Goal: Find specific fact: Find specific fact

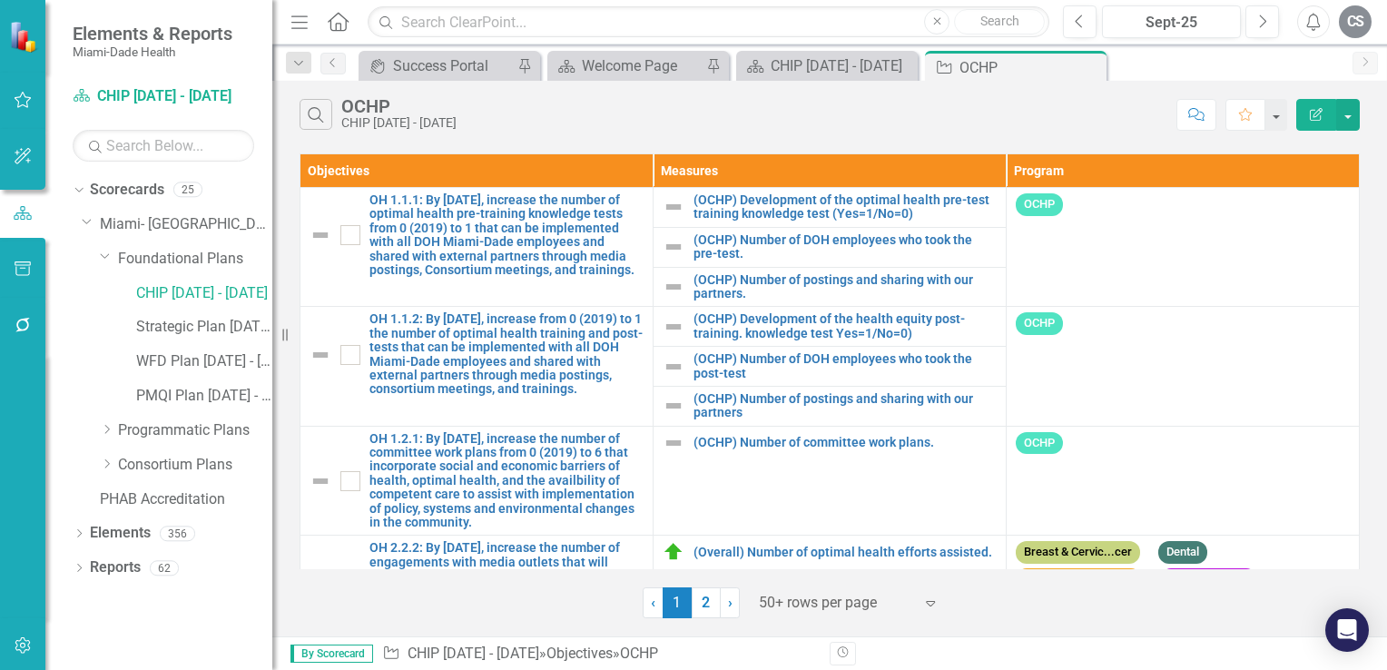
click at [796, 597] on div at bounding box center [836, 603] width 154 height 25
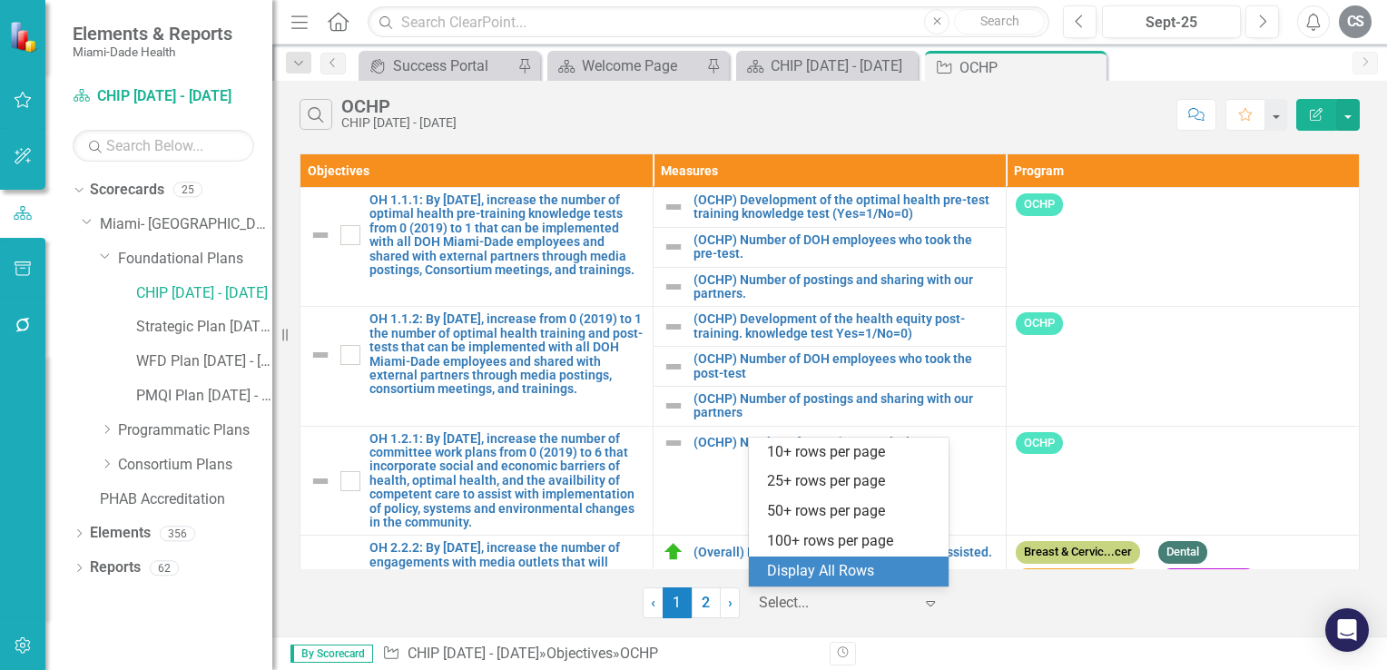
click at [801, 576] on div "Display All Rows" at bounding box center [852, 571] width 171 height 21
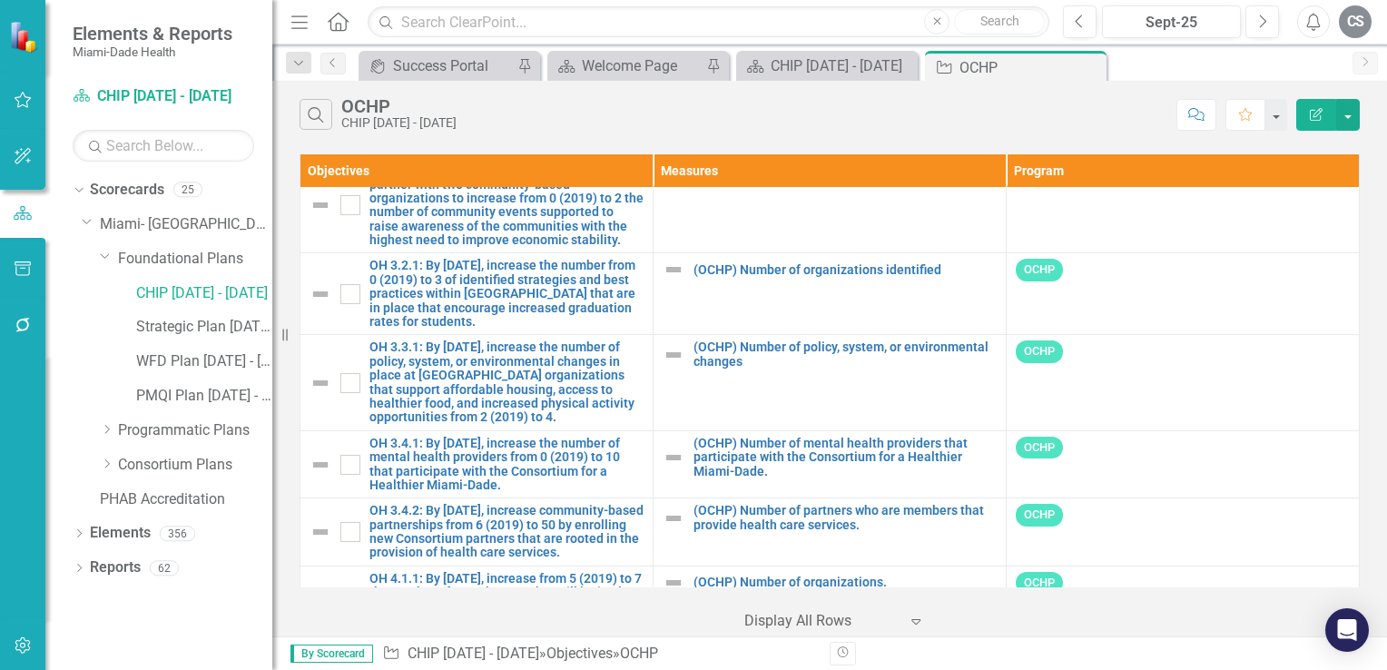
scroll to position [577, 0]
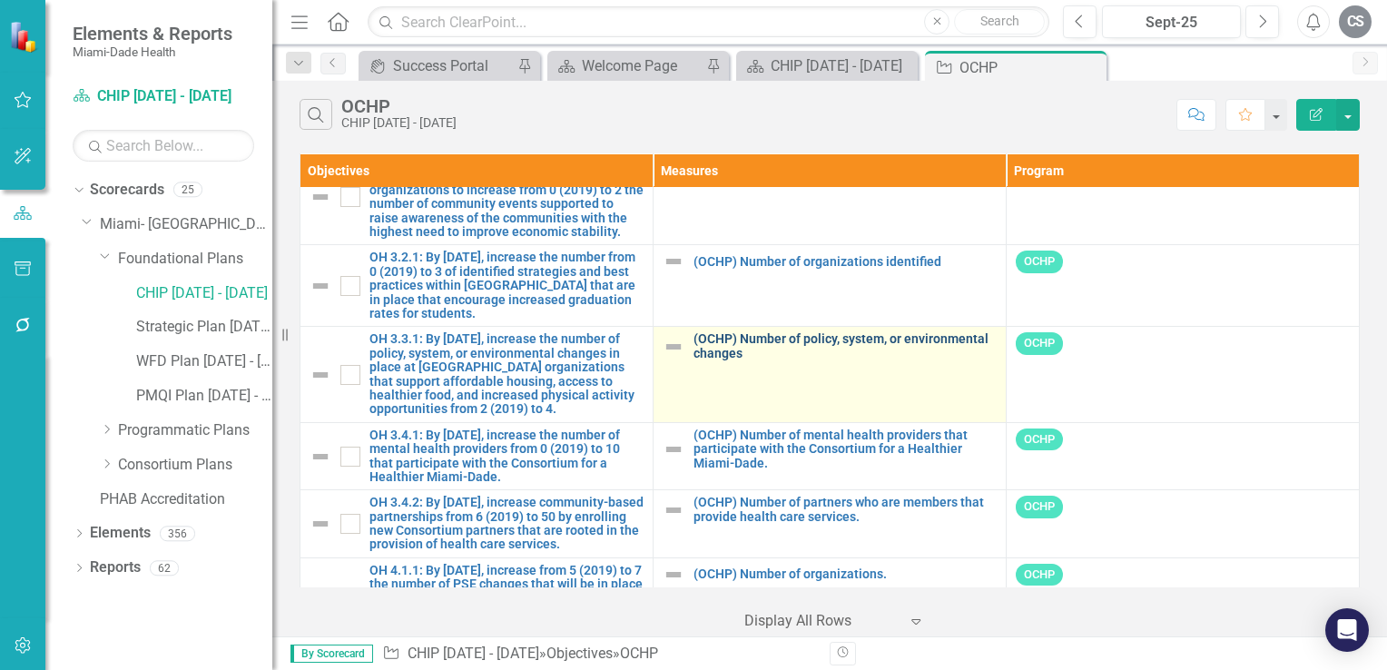
click at [752, 336] on link "(OCHP) Number of policy, system, or environmental changes" at bounding box center [845, 346] width 303 height 28
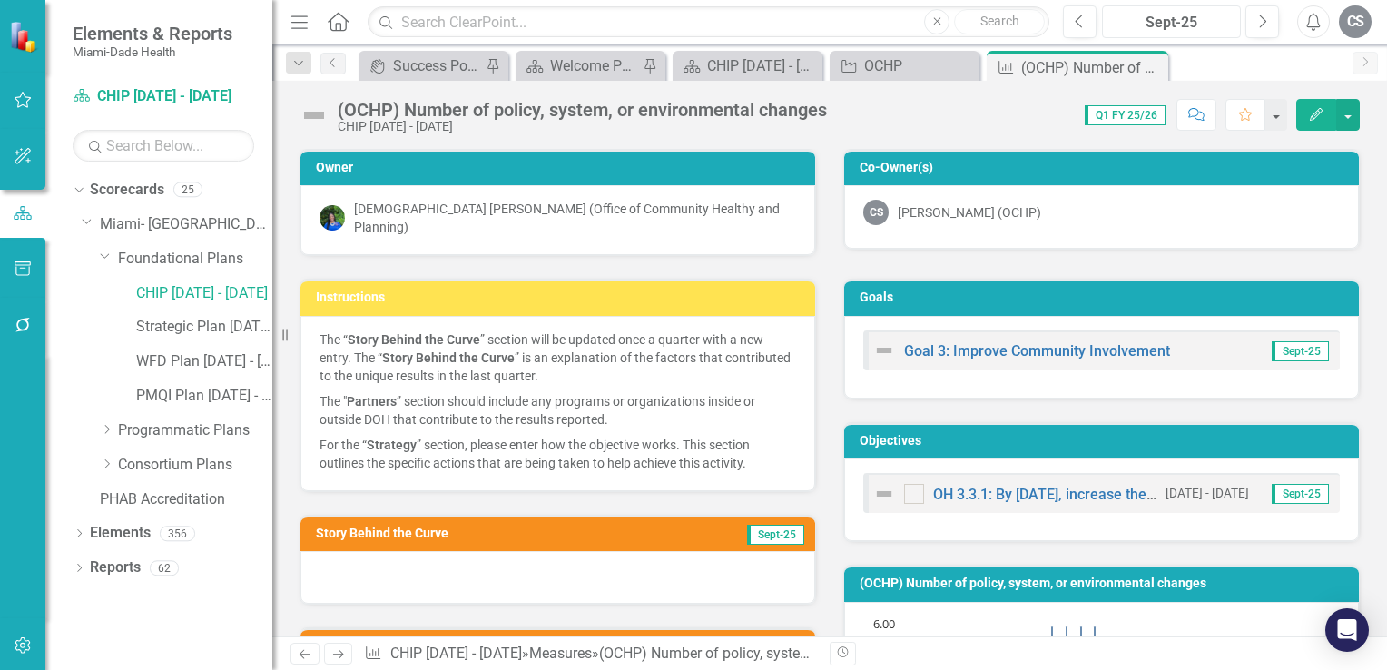
click at [1185, 27] on div "Sept-25" at bounding box center [1171, 23] width 126 height 22
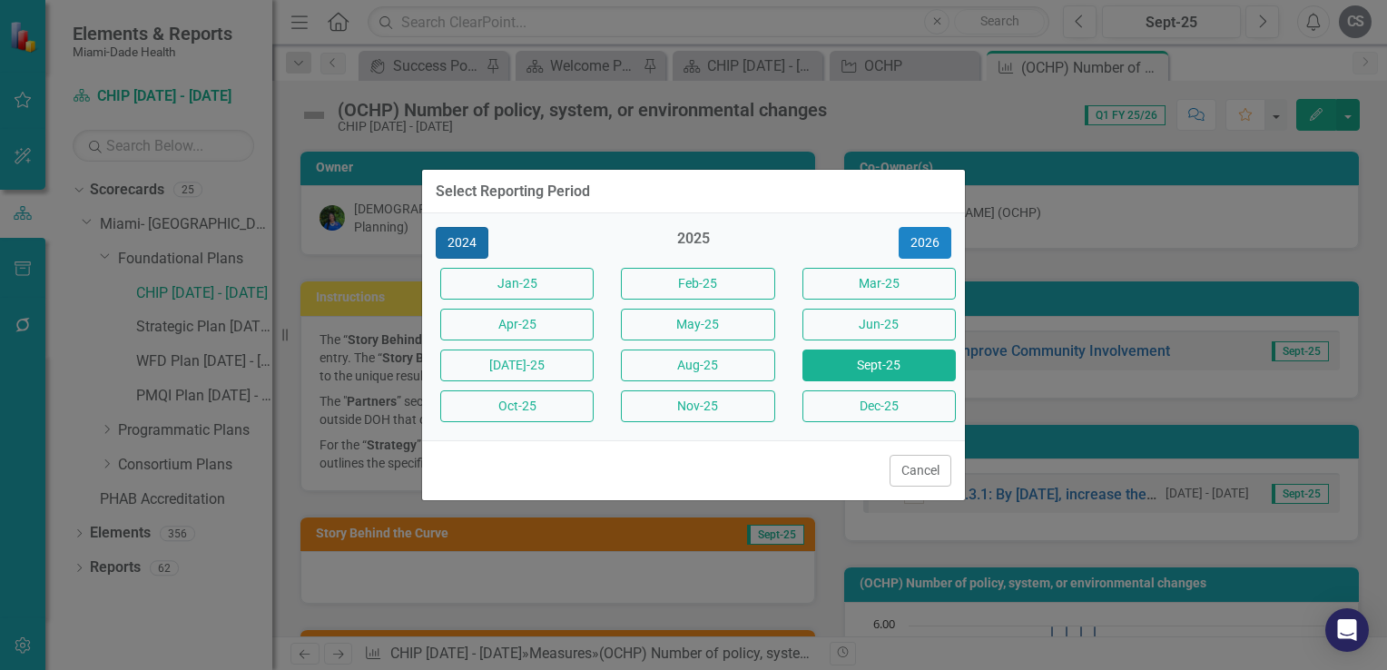
click at [452, 251] on button "2024" at bounding box center [462, 243] width 53 height 32
click at [452, 251] on button "2023" at bounding box center [462, 243] width 53 height 32
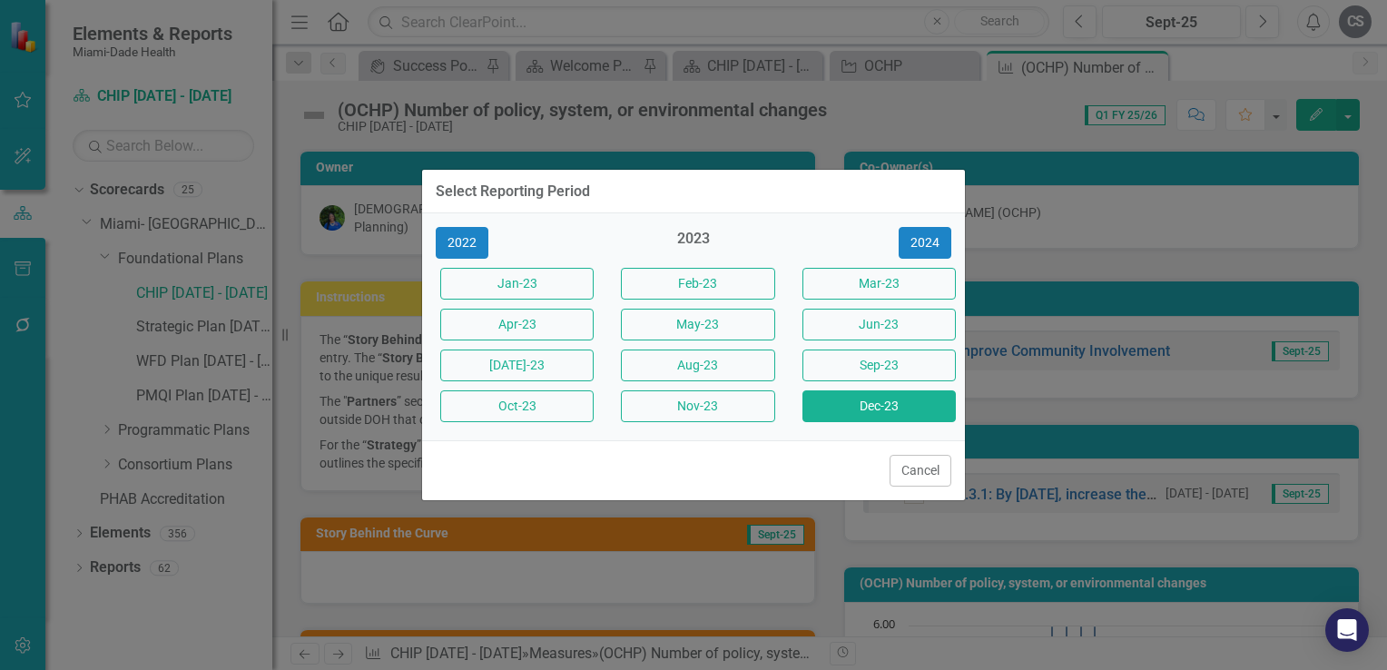
click at [875, 404] on button "Dec-23" at bounding box center [878, 406] width 153 height 32
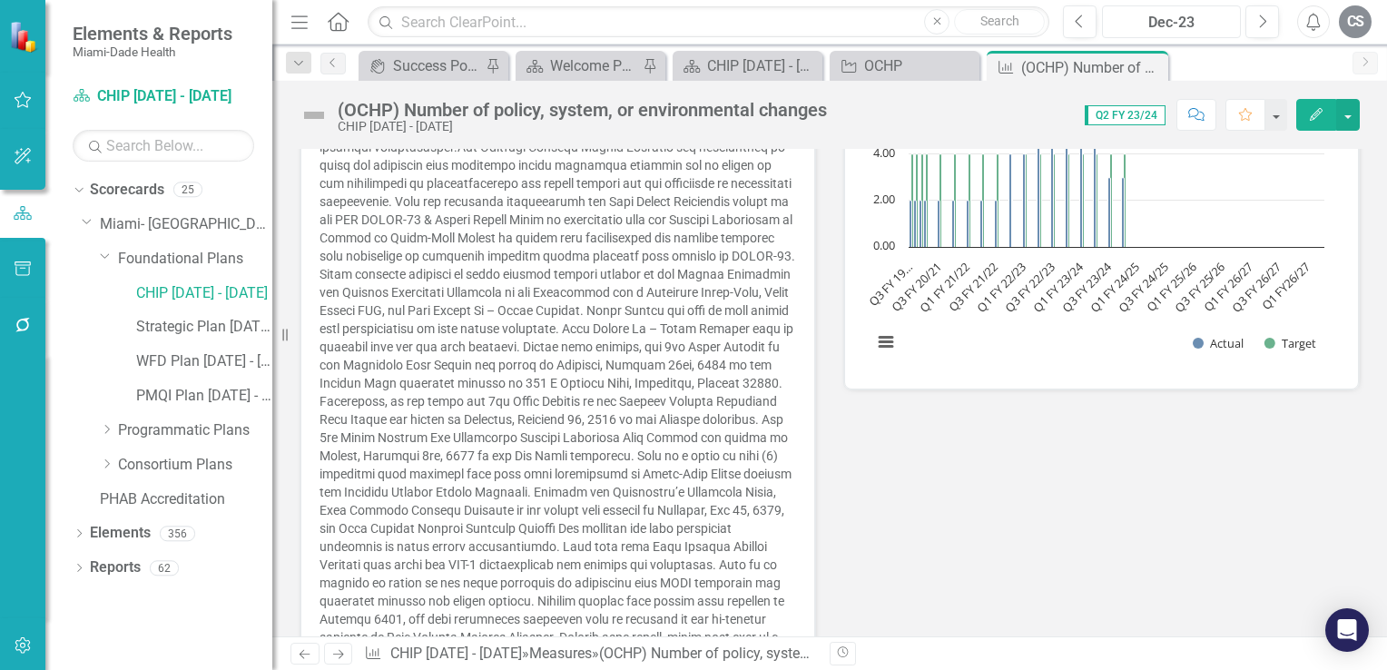
scroll to position [519, 0]
click at [556, 517] on span at bounding box center [558, 672] width 476 height 1249
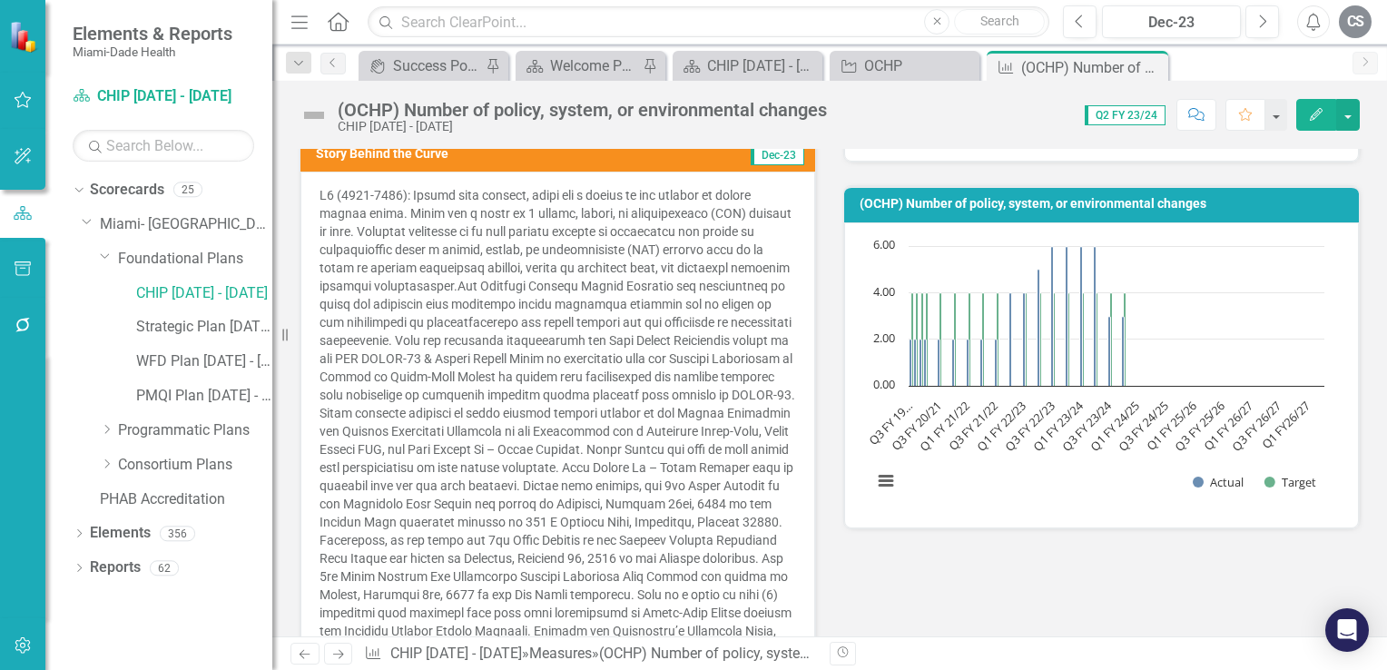
scroll to position [276, 0]
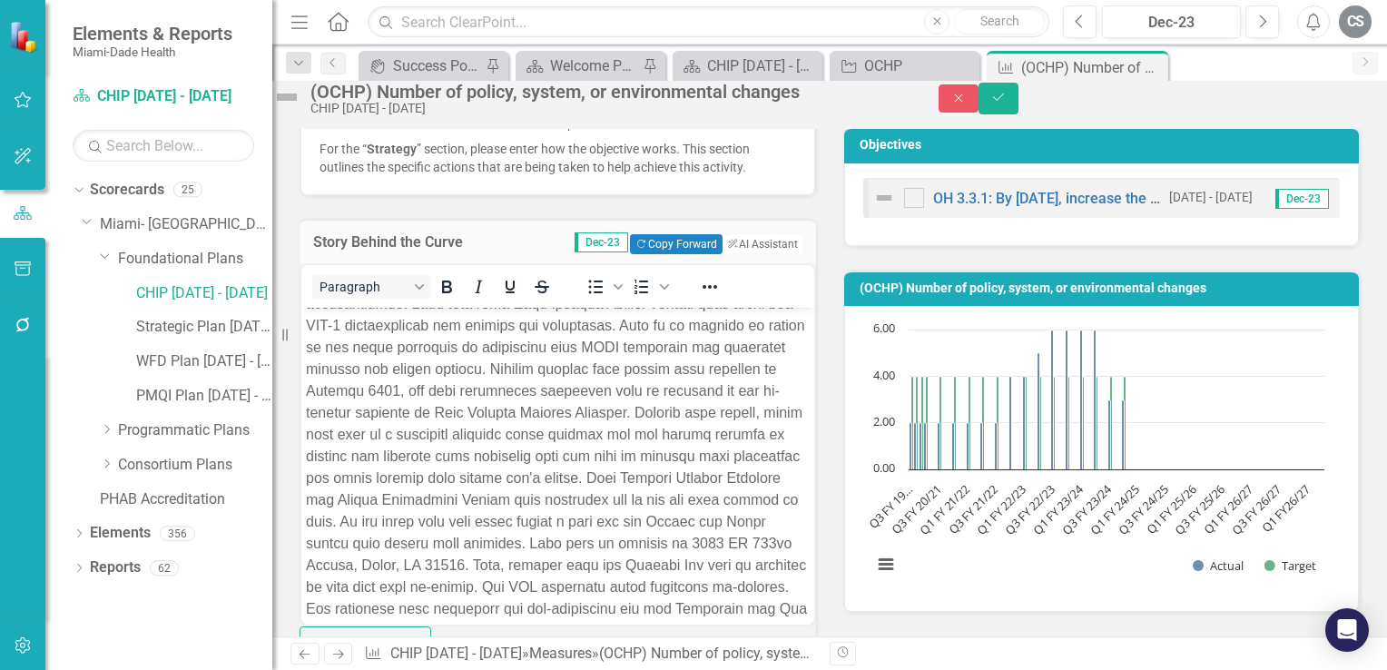
scroll to position [577, 0]
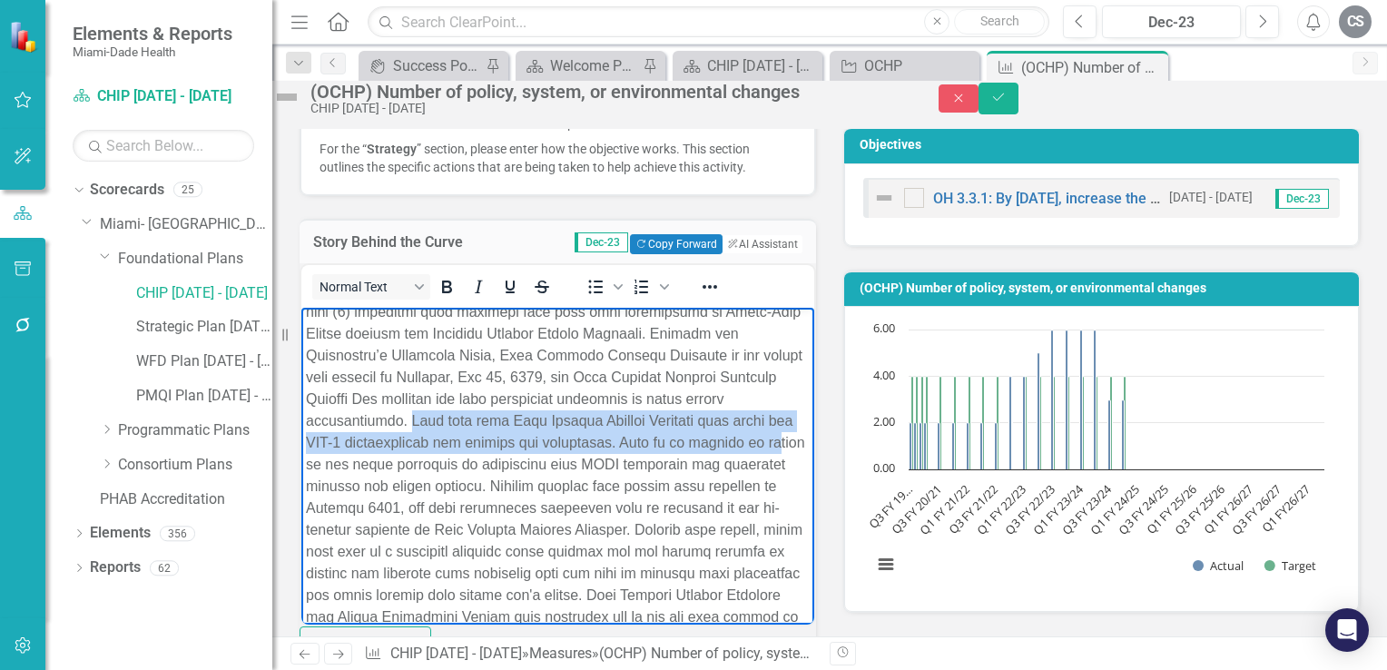
drag, startPoint x: 625, startPoint y: 479, endPoint x: 627, endPoint y: 520, distance: 40.9
click at [627, 520] on p "Rich Text Area. Press ALT-0 for help." at bounding box center [558, 562] width 504 height 1656
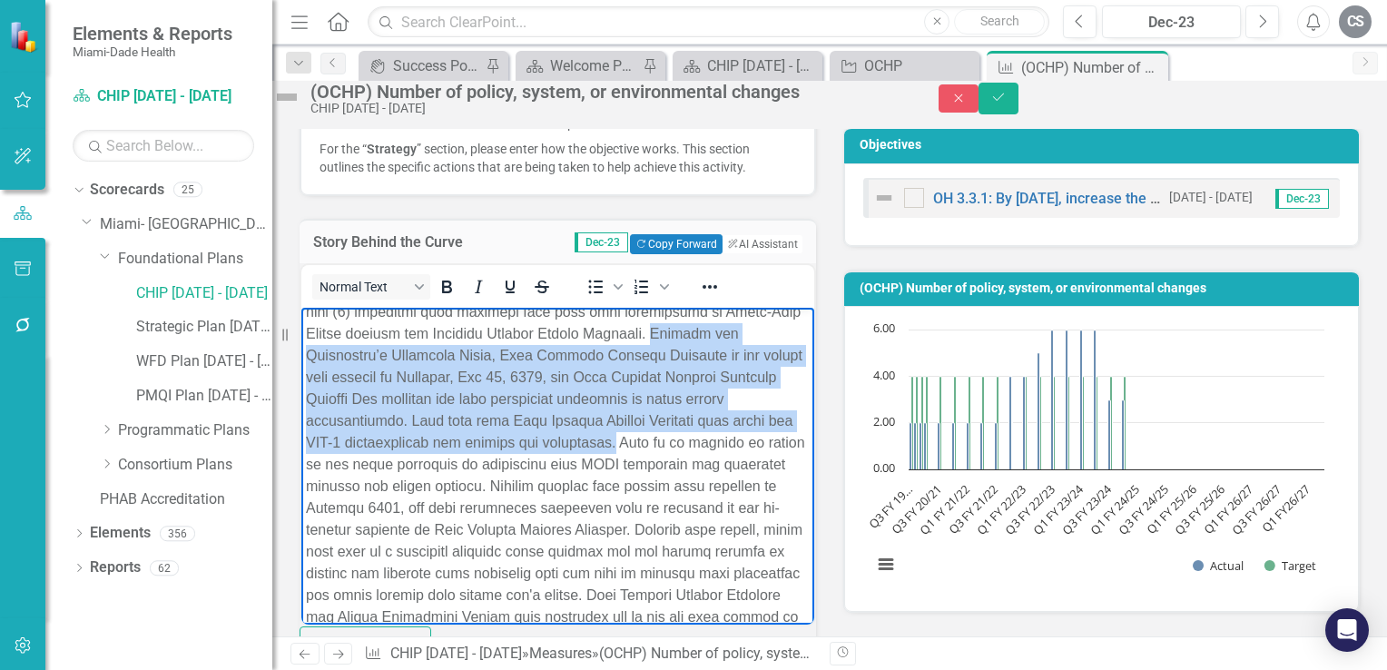
drag, startPoint x: 303, startPoint y: 418, endPoint x: 460, endPoint y: 528, distance: 192.2
click at [460, 528] on body "Rich Text Area. Press ALT-0 for help." at bounding box center [557, 568] width 513 height 1679
copy p "Through the Consortium’s Executive Board, [PERSON_NAME][GEOGRAPHIC_DATA][DEMOGR…"
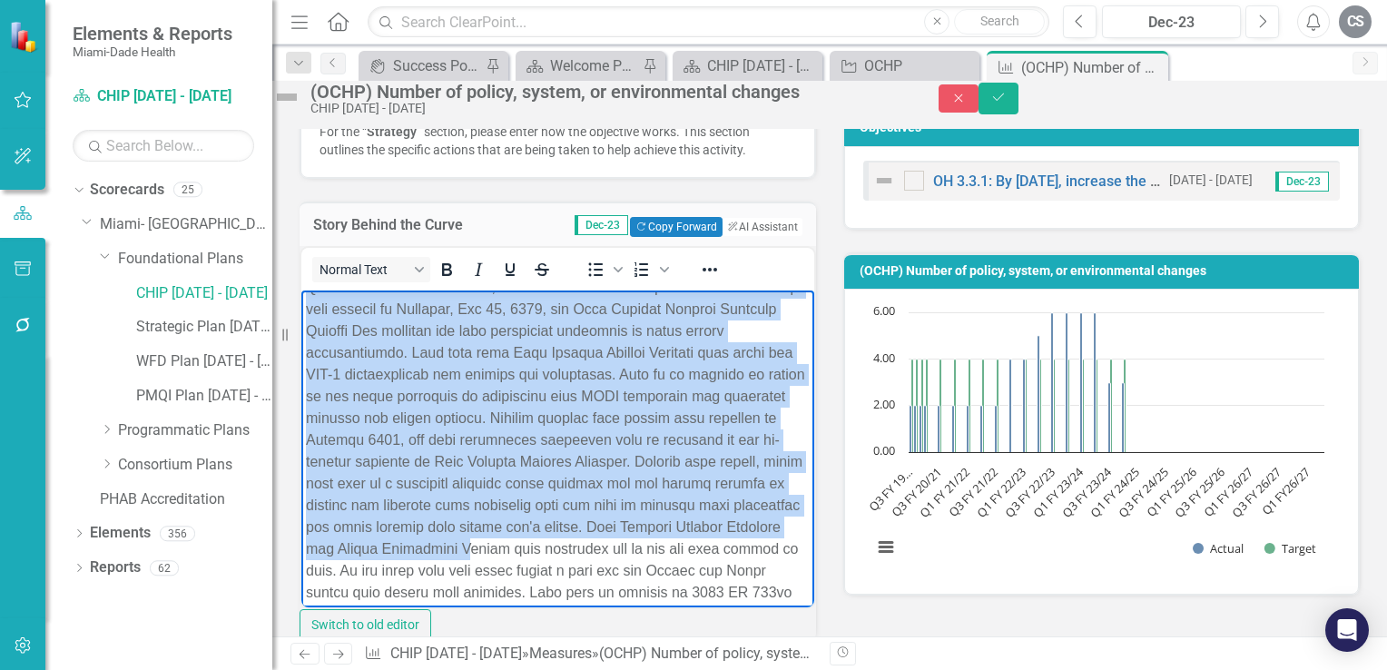
scroll to position [672, 0]
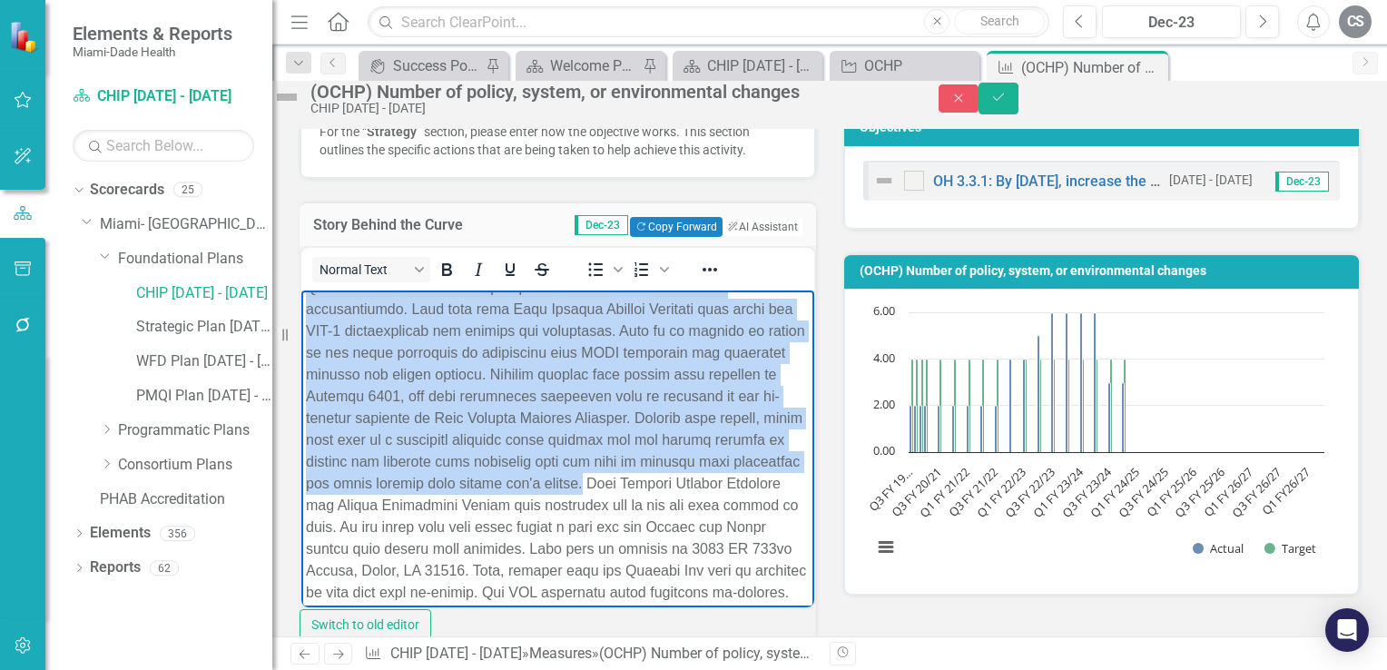
drag, startPoint x: 672, startPoint y: 347, endPoint x: 763, endPoint y: 576, distance: 247.3
click at [763, 576] on html at bounding box center [557, 457] width 513 height 1679
copy p "Loremi dolo sitamet, con 6ad Elits Doeiusm te inc Utlaboree Dolo Magnaa eni adm…"
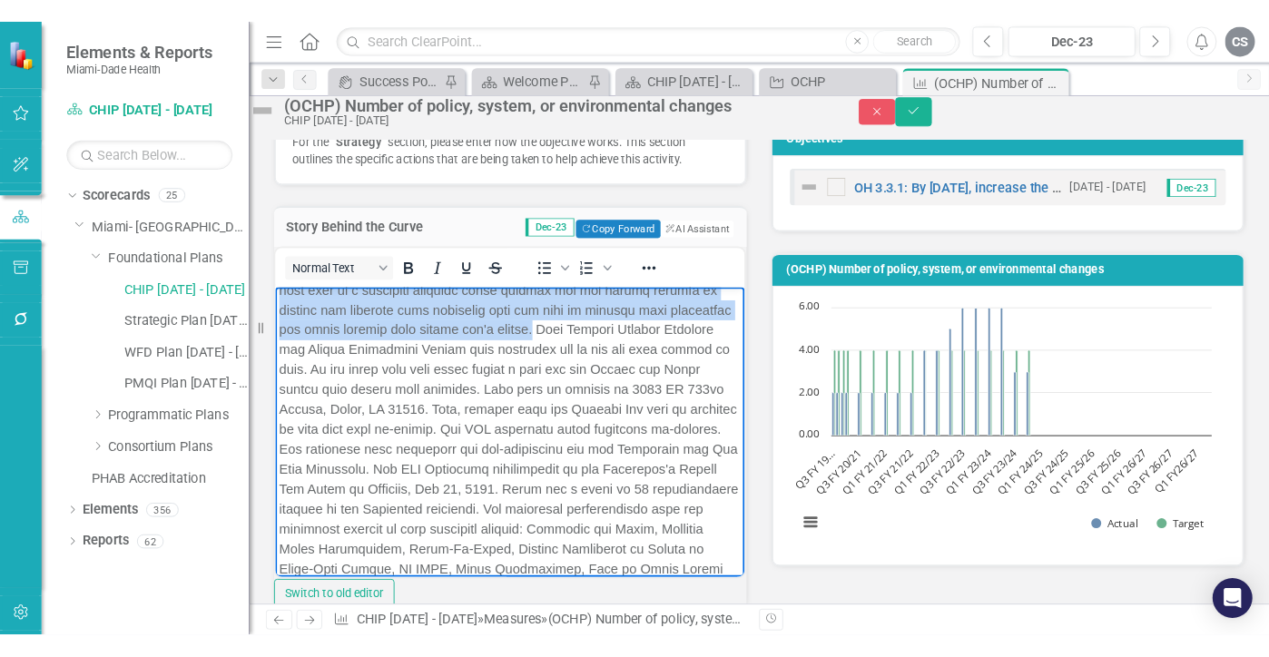
scroll to position [817, 0]
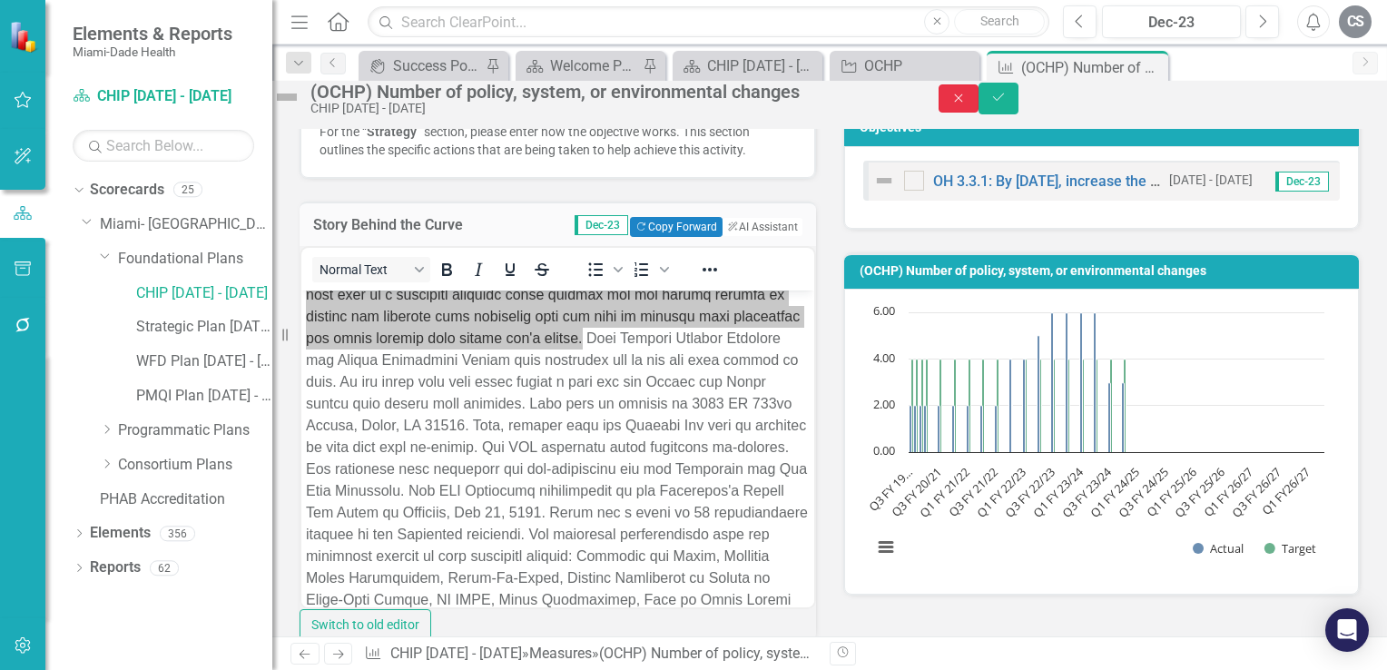
click at [967, 104] on icon "Close" at bounding box center [958, 98] width 16 height 13
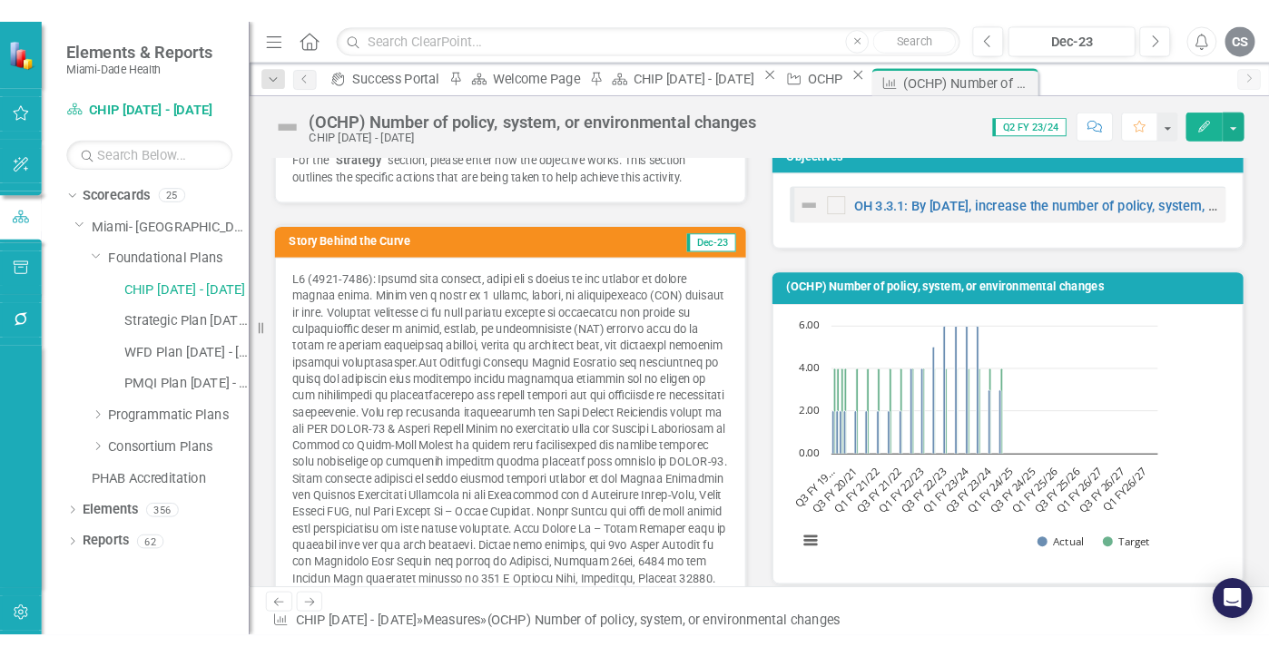
scroll to position [299, 0]
